Goal: Browse casually

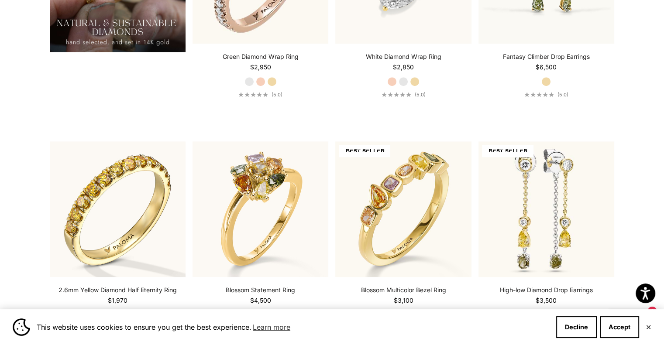
scroll to position [838, 0]
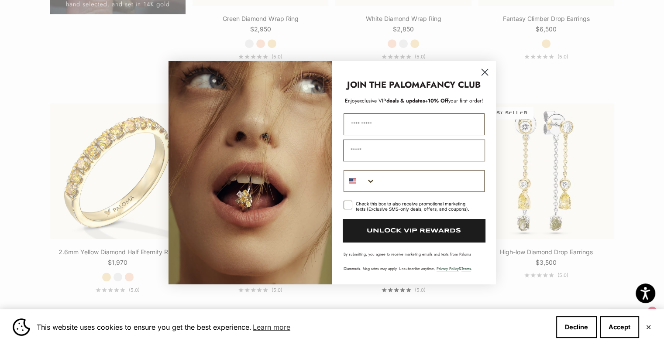
scroll to position [978, 0]
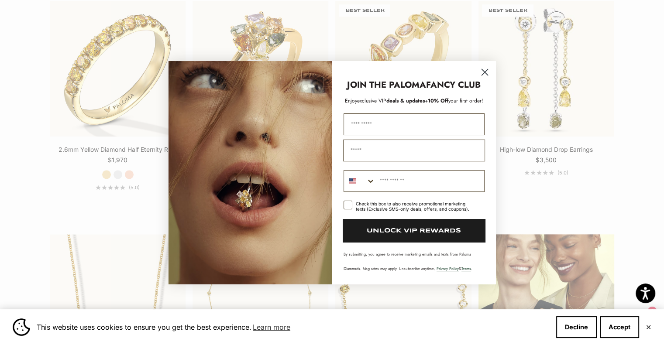
click at [485, 71] on circle "Close dialog" at bounding box center [484, 72] width 14 height 14
